Goal: Ask a question

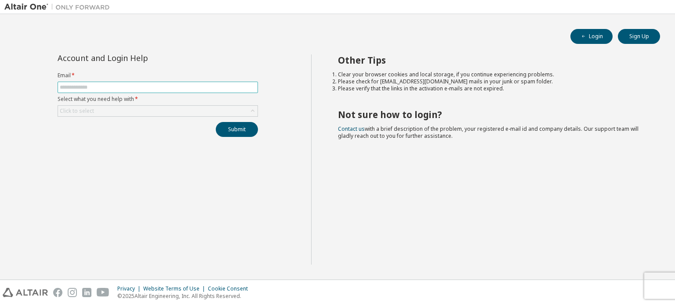
click at [142, 85] on span at bounding box center [158, 87] width 200 height 11
click at [142, 85] on input "text" at bounding box center [158, 87] width 196 height 7
type input "*"
type input "**********"
click at [76, 106] on div "Click to select" at bounding box center [76, 111] width 37 height 10
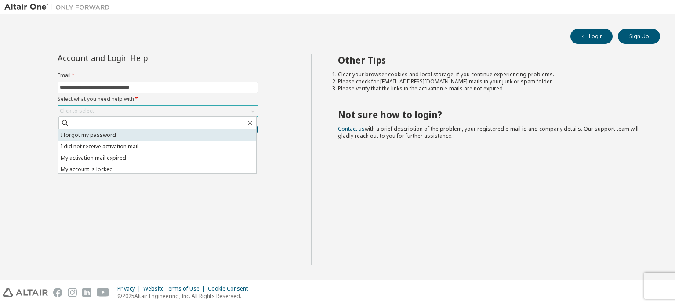
click at [97, 135] on li "I forgot my password" at bounding box center [157, 135] width 198 height 11
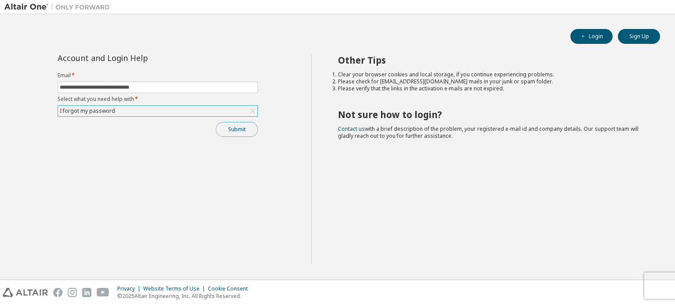
click at [230, 130] on button "Submit" at bounding box center [237, 129] width 42 height 15
click at [136, 82] on span at bounding box center [158, 87] width 200 height 11
drag, startPoint x: 136, startPoint y: 82, endPoint x: 136, endPoint y: 89, distance: 7.0
click at [136, 89] on span at bounding box center [158, 87] width 200 height 11
click at [136, 89] on input "text" at bounding box center [158, 87] width 196 height 7
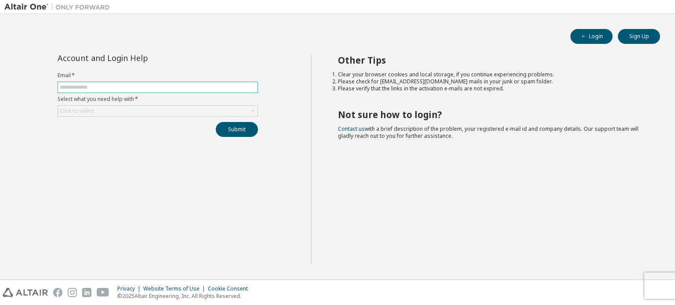
click at [136, 89] on input "text" at bounding box center [158, 87] width 196 height 7
type input "**********"
drag, startPoint x: 132, startPoint y: 103, endPoint x: 129, endPoint y: 110, distance: 7.3
click at [129, 110] on form "**********" at bounding box center [158, 94] width 200 height 45
click at [129, 110] on div "Click to select" at bounding box center [157, 111] width 199 height 11
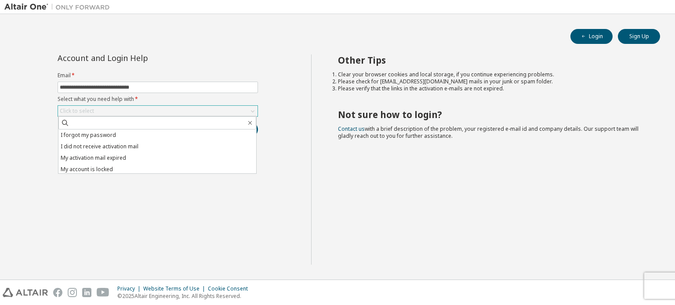
drag, startPoint x: 250, startPoint y: 147, endPoint x: 256, endPoint y: 152, distance: 7.2
click at [256, 152] on ul "I forgot my password I did not receive activation mail My activation mail expir…" at bounding box center [157, 152] width 198 height 44
click at [253, 152] on ul "I forgot my password I did not receive activation mail My activation mail expir…" at bounding box center [157, 152] width 198 height 44
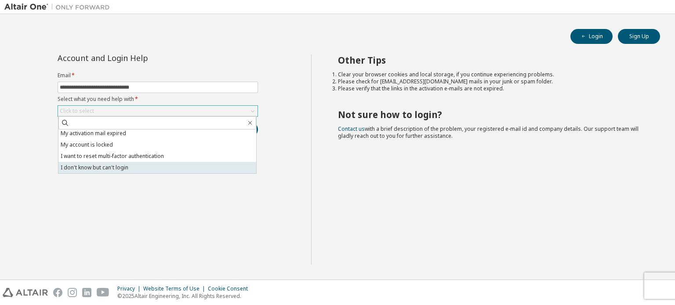
click at [206, 167] on li "I don't know but can't login" at bounding box center [157, 167] width 198 height 11
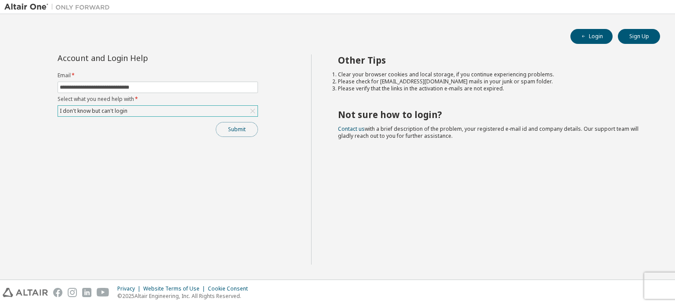
click at [235, 131] on button "Submit" at bounding box center [237, 129] width 42 height 15
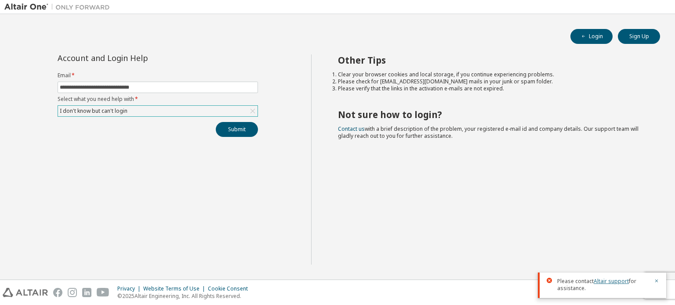
click at [601, 282] on link "Altair support" at bounding box center [610, 281] width 35 height 7
click at [599, 284] on link "Altair support" at bounding box center [610, 281] width 35 height 7
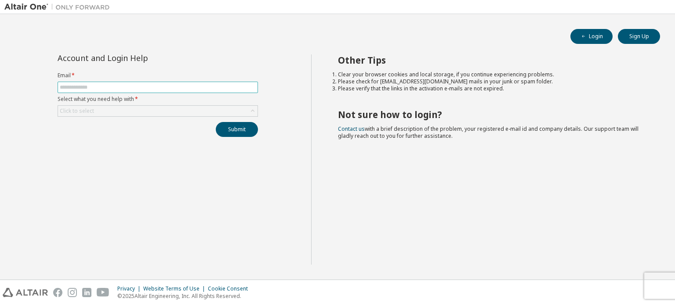
click at [139, 89] on input "text" at bounding box center [158, 87] width 196 height 7
type input "**********"
click at [140, 116] on div "Click to select" at bounding box center [158, 110] width 200 height 11
click at [142, 112] on div "Click to select" at bounding box center [157, 111] width 199 height 11
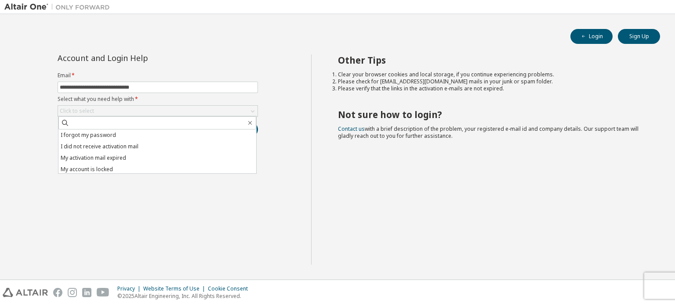
drag, startPoint x: 610, startPoint y: 0, endPoint x: 330, endPoint y: 63, distance: 286.7
click at [330, 63] on div "Other Tips Clear your browser cookies and local storage, if you continue experi…" at bounding box center [491, 159] width 360 height 210
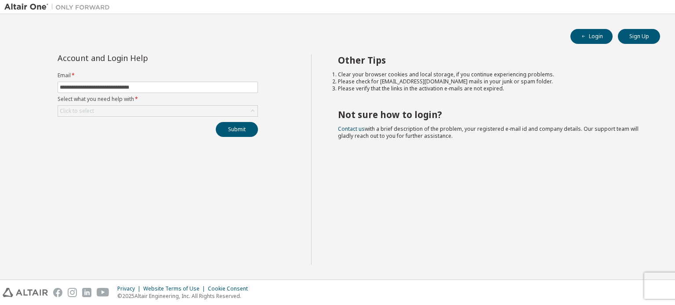
click at [518, 39] on div "Login Sign Up" at bounding box center [337, 36] width 645 height 15
